Goal: Register for event/course

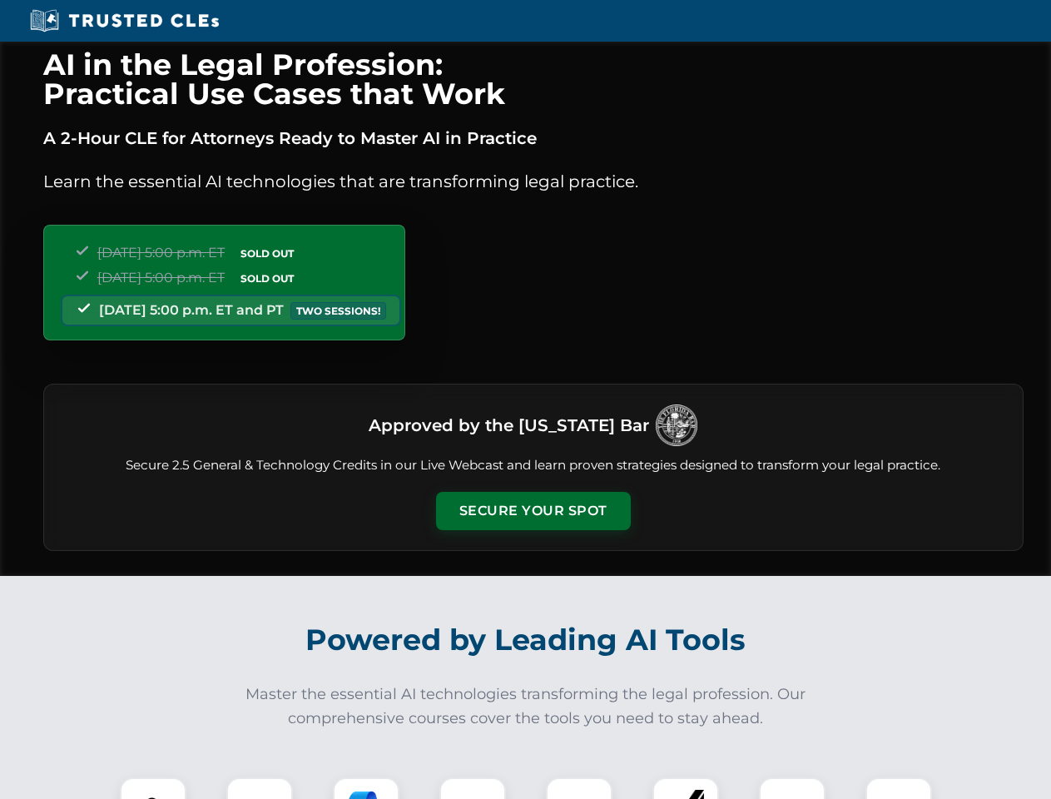
click at [532, 511] on button "Secure Your Spot" at bounding box center [533, 511] width 195 height 38
click at [153, 788] on img at bounding box center [153, 810] width 48 height 48
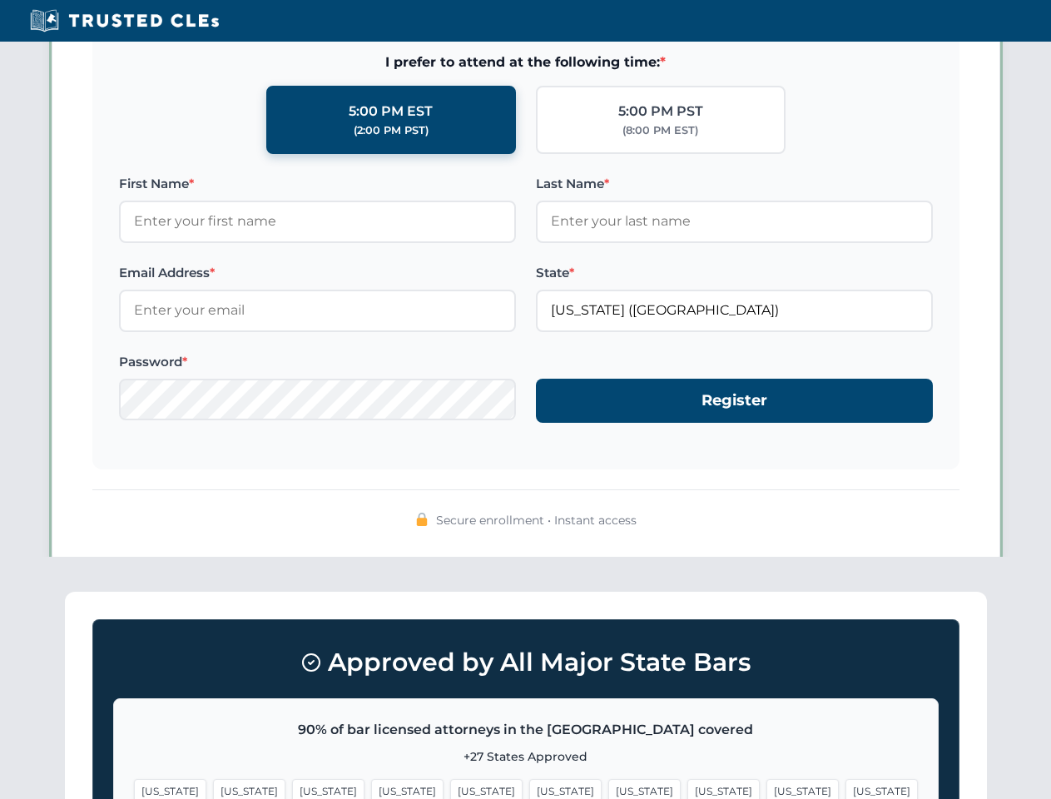
click at [608, 788] on span "[US_STATE]" at bounding box center [644, 791] width 72 height 24
click at [766, 788] on span "[US_STATE]" at bounding box center [802, 791] width 72 height 24
